Goal: Task Accomplishment & Management: Manage account settings

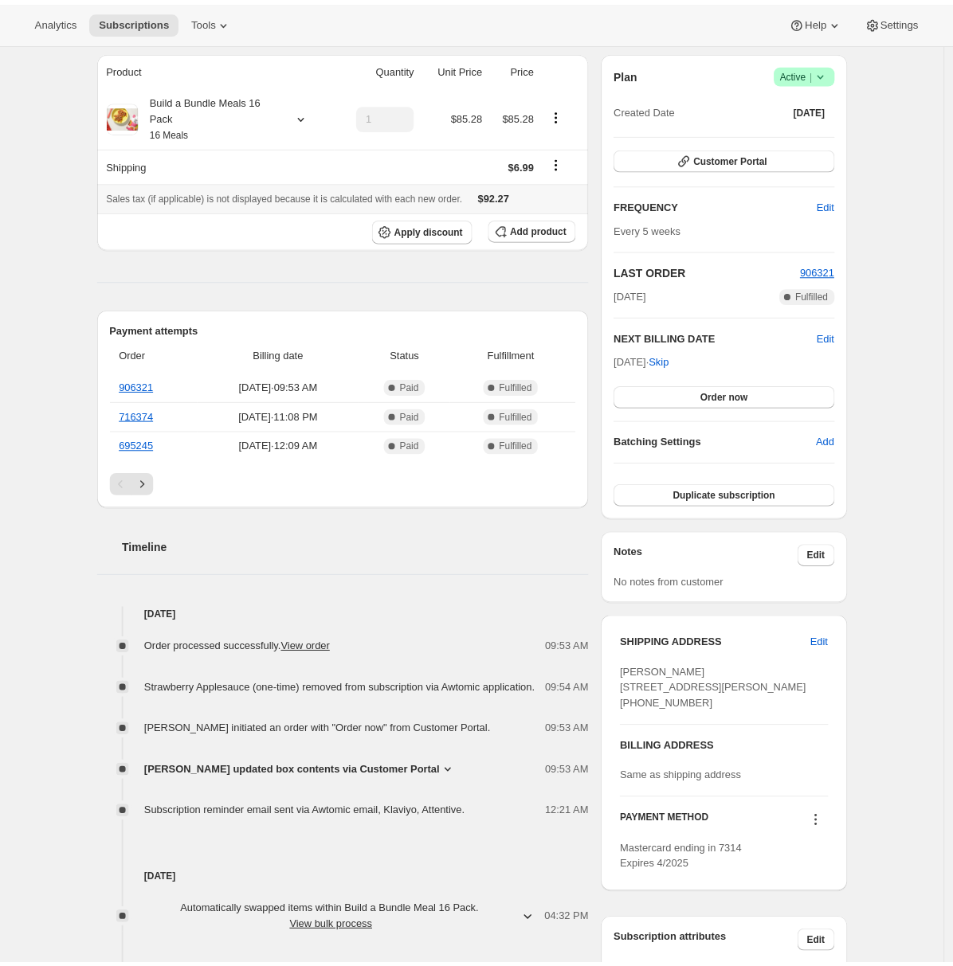
scroll to position [303, 0]
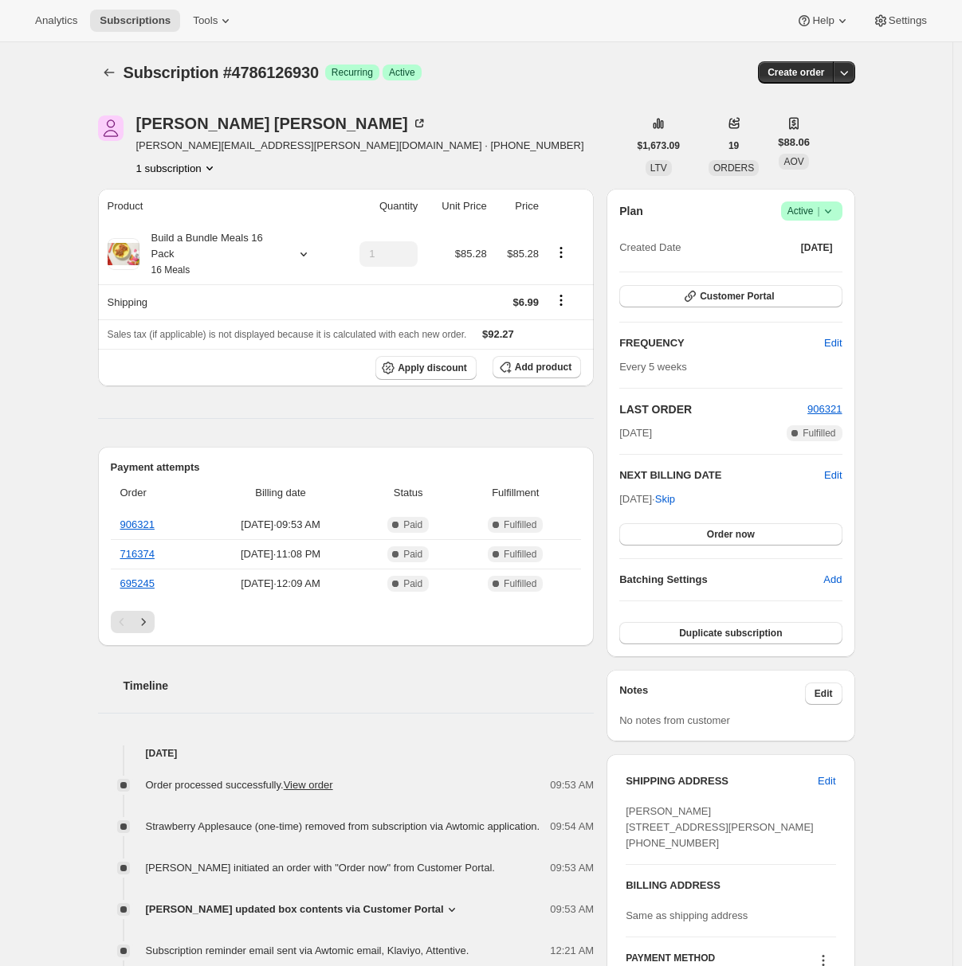
click at [65, 429] on div "Subscription #4786126930. This page is ready Subscription #4786126930 Success R…" at bounding box center [476, 845] width 952 height 1607
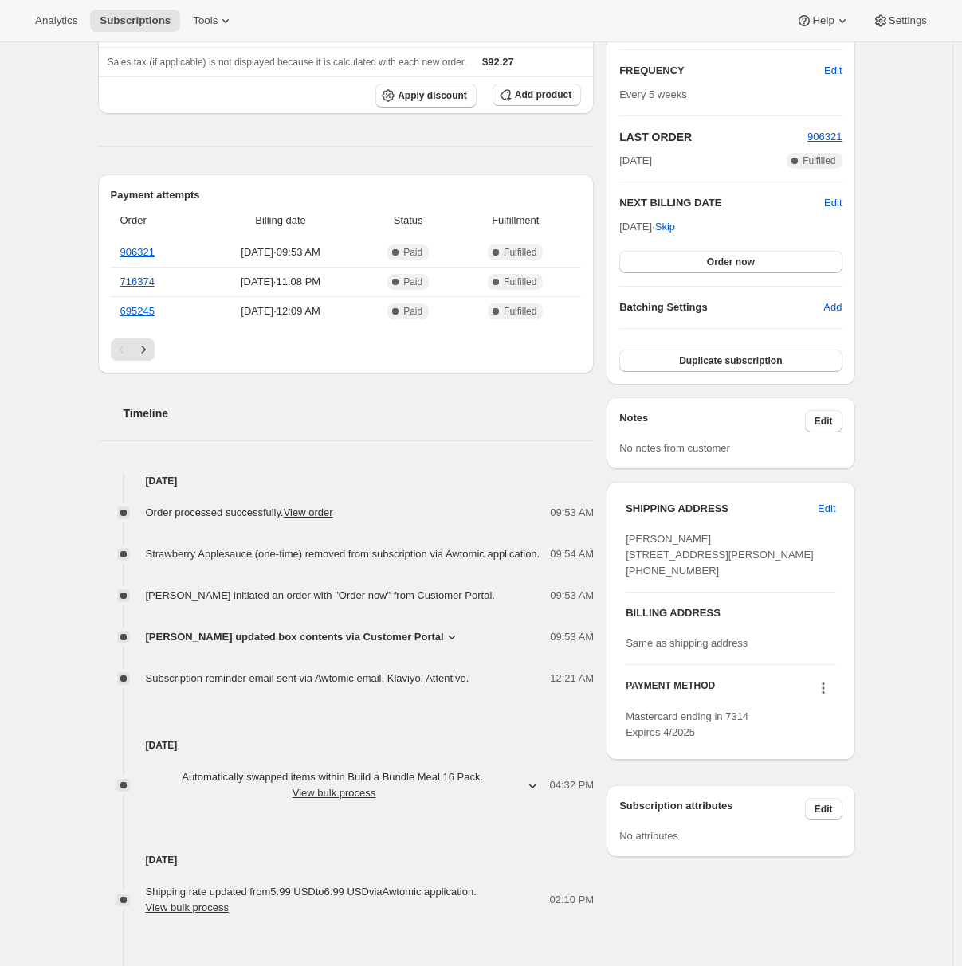
scroll to position [355, 0]
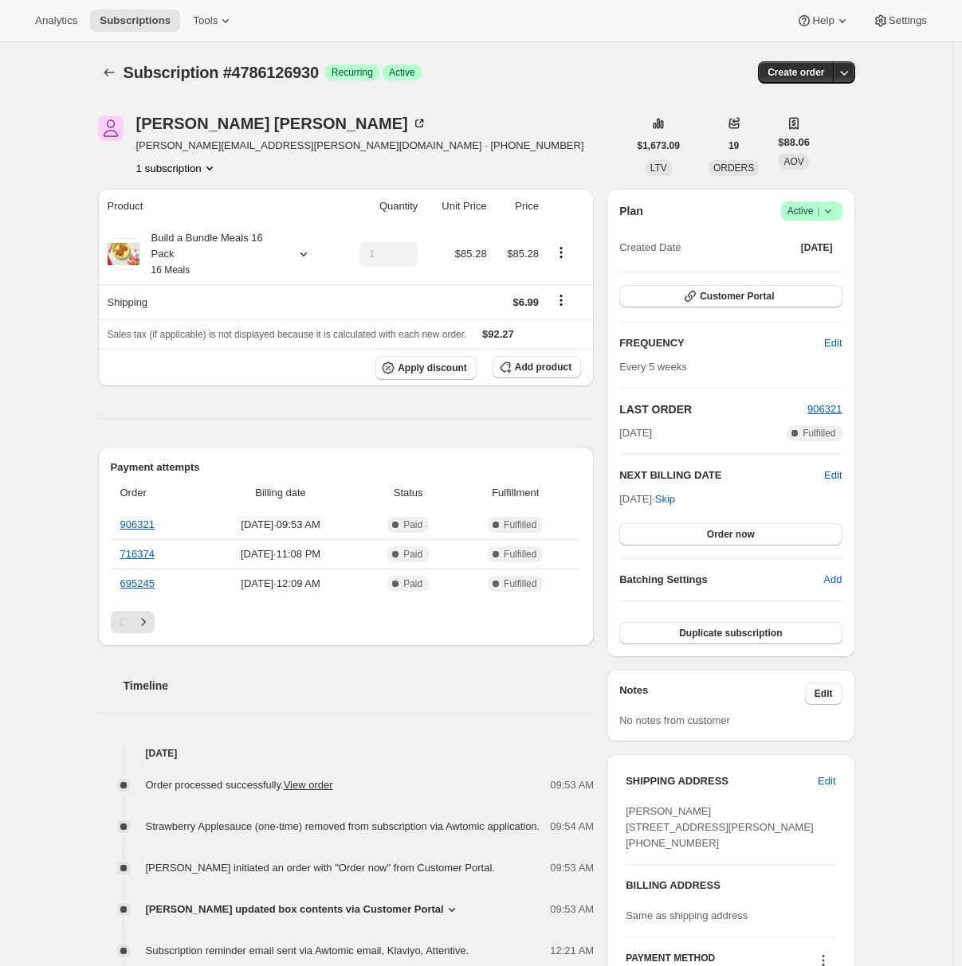
scroll to position [10, 0]
